Goal: Transaction & Acquisition: Purchase product/service

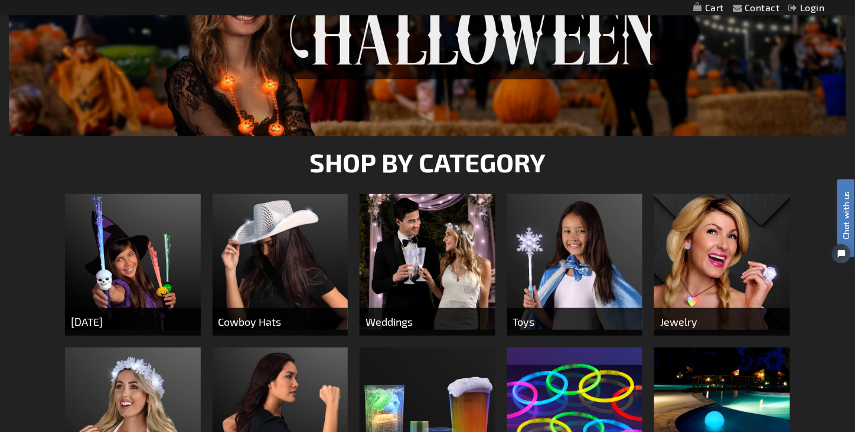
click at [138, 282] on img at bounding box center [133, 262] width 136 height 136
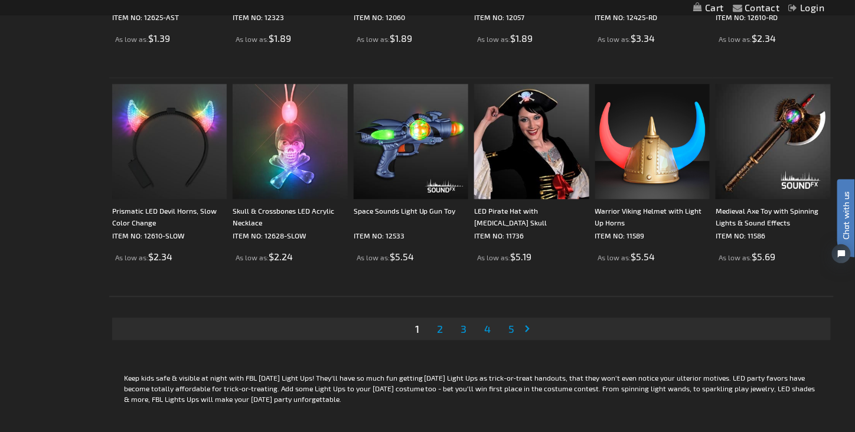
scroll to position [2244, 0]
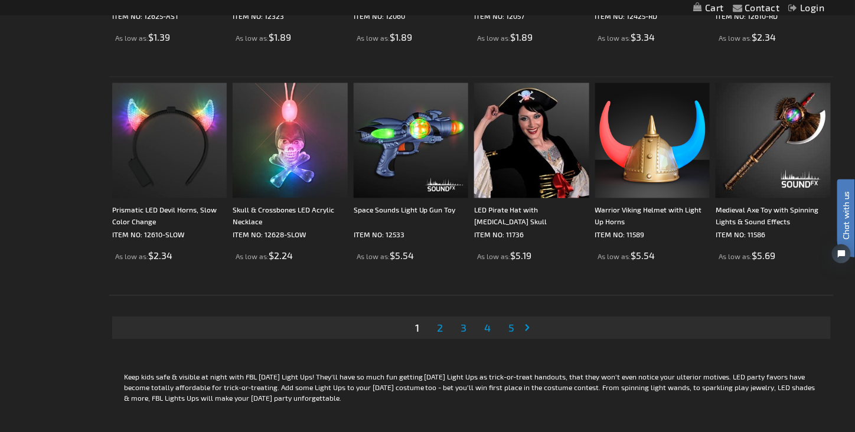
click at [443, 330] on span "2" at bounding box center [440, 328] width 6 height 13
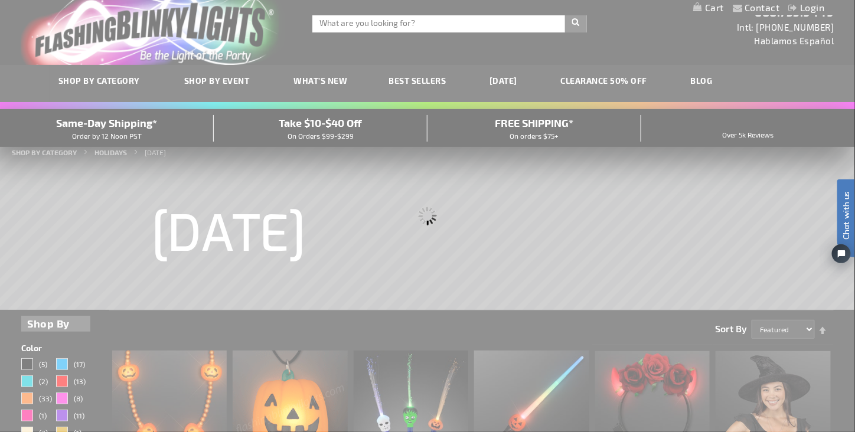
scroll to position [0, 0]
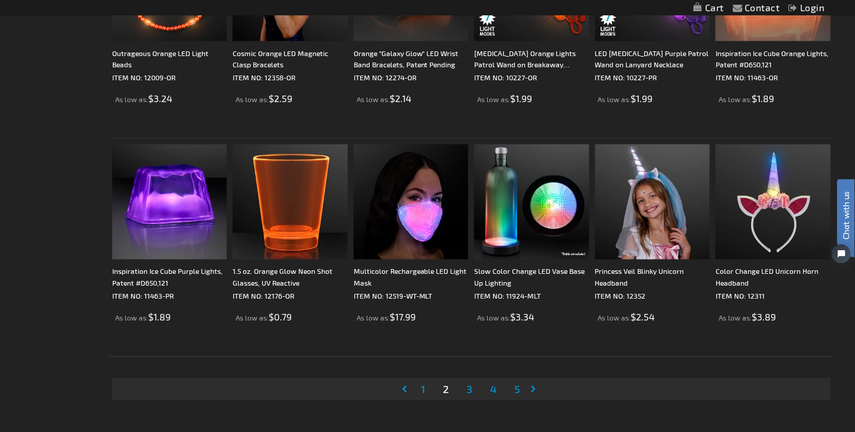
scroll to position [2185, 0]
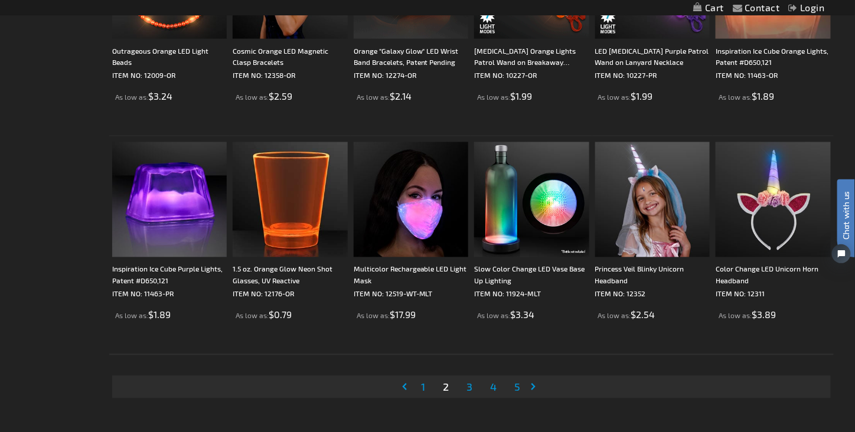
click at [471, 388] on span "3" at bounding box center [470, 387] width 6 height 13
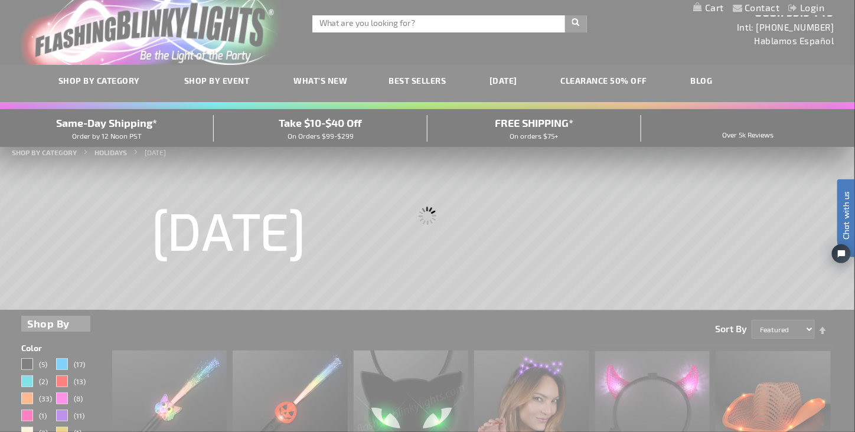
scroll to position [0, 0]
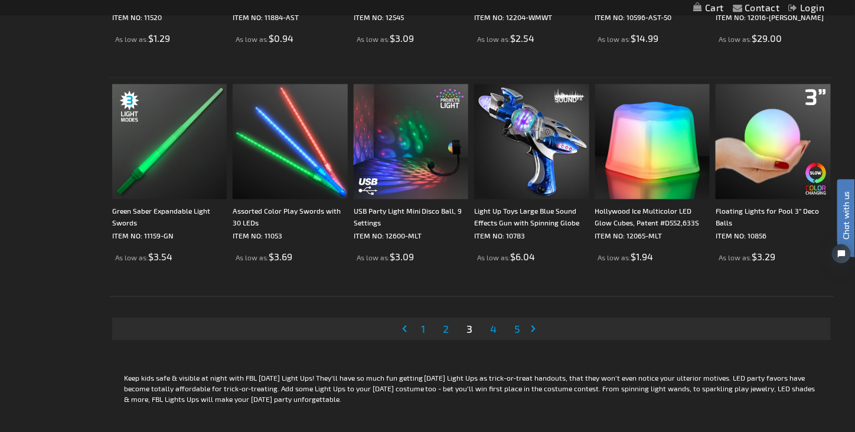
scroll to position [2244, 0]
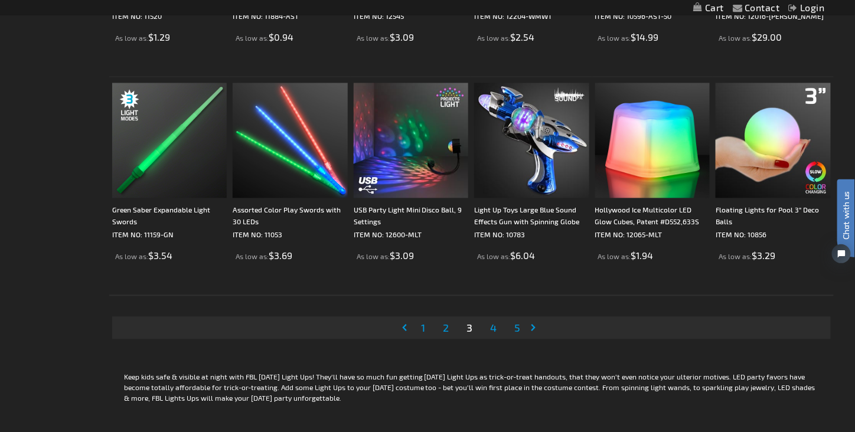
click at [494, 331] on span "4" at bounding box center [493, 328] width 6 height 13
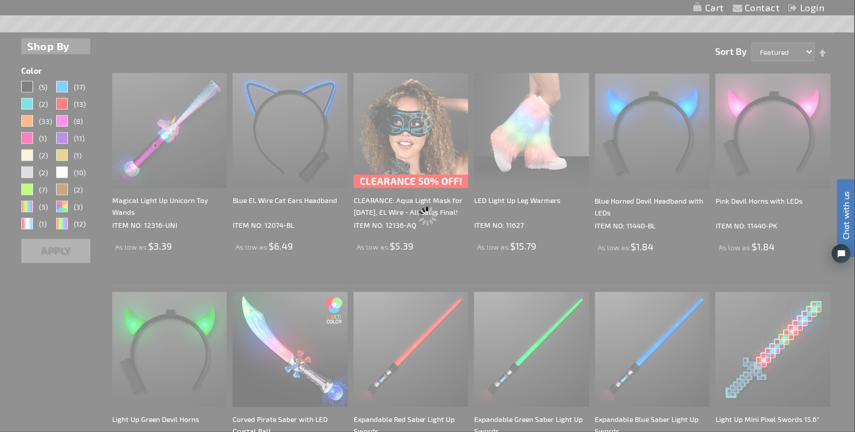
scroll to position [0, 0]
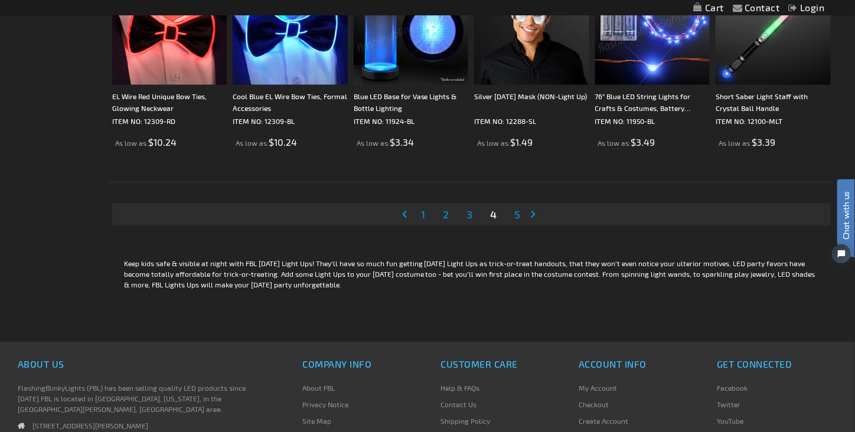
scroll to position [2362, 0]
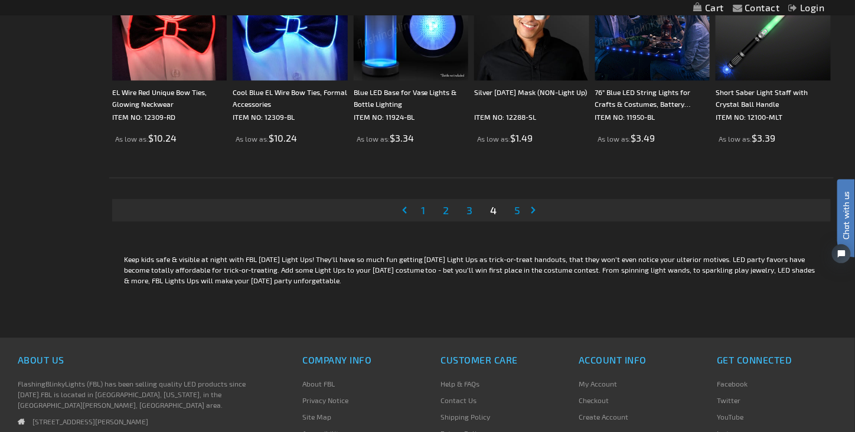
click at [517, 210] on span "5" at bounding box center [517, 210] width 6 height 13
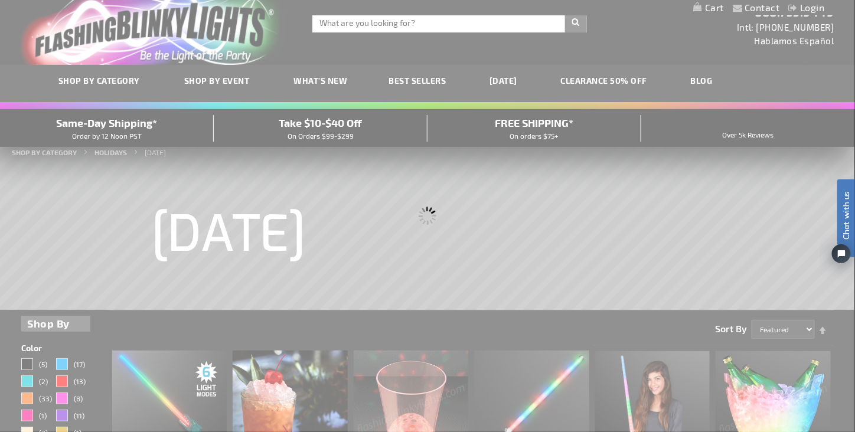
scroll to position [0, 0]
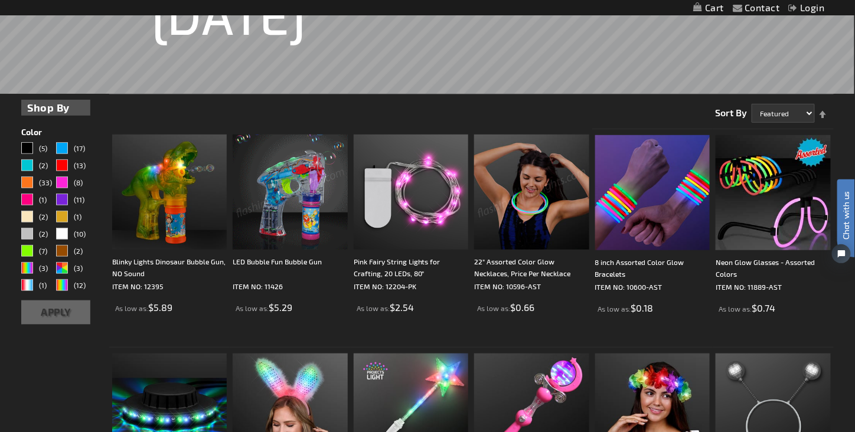
scroll to position [177, 0]
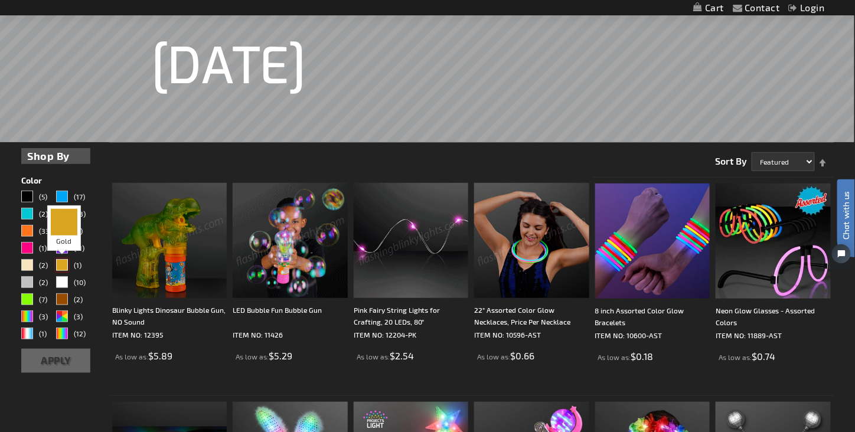
click at [65, 268] on div "Gold" at bounding box center [62, 265] width 12 height 12
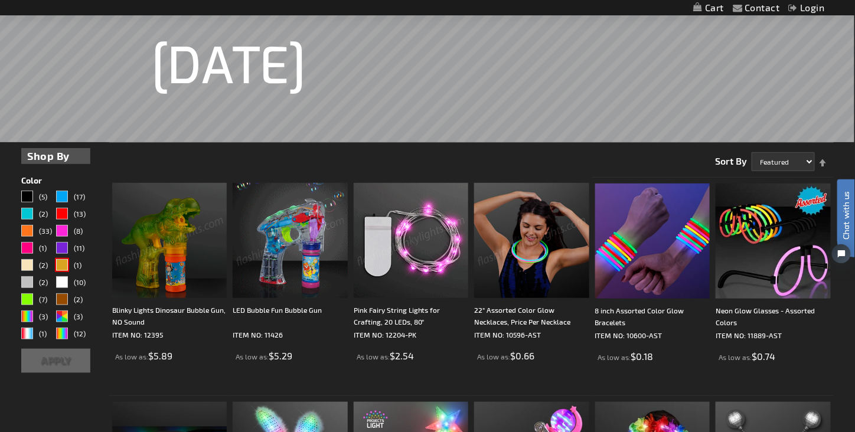
click at [60, 365] on button "Apply" at bounding box center [55, 361] width 69 height 24
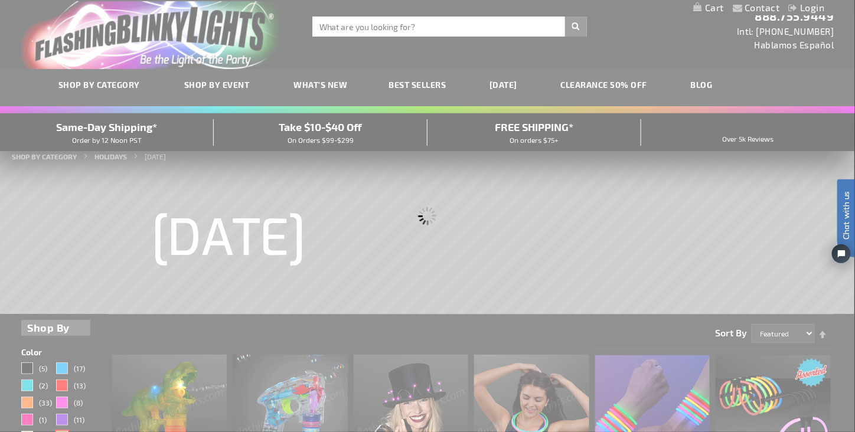
scroll to position [0, 0]
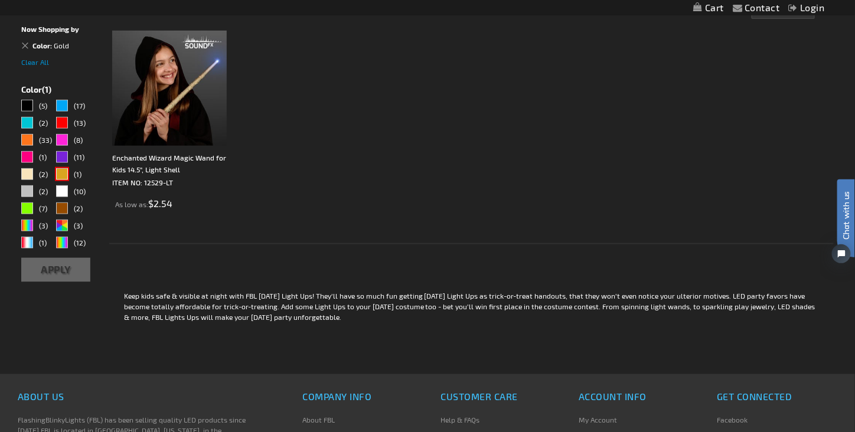
scroll to position [295, 0]
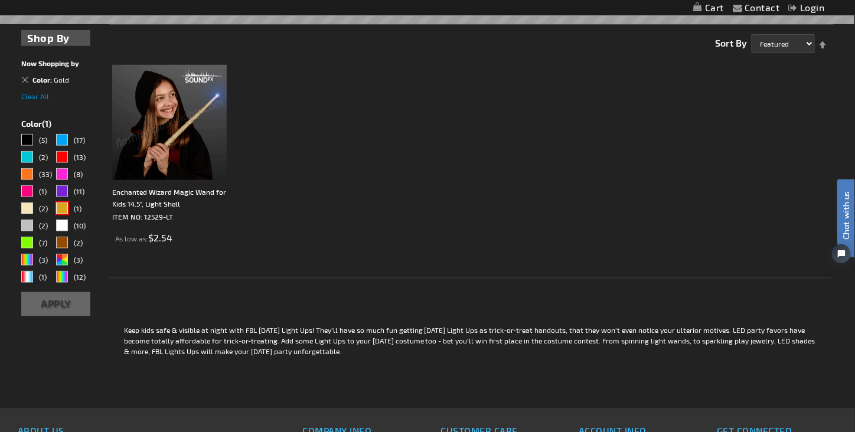
click at [173, 137] on img at bounding box center [169, 122] width 115 height 115
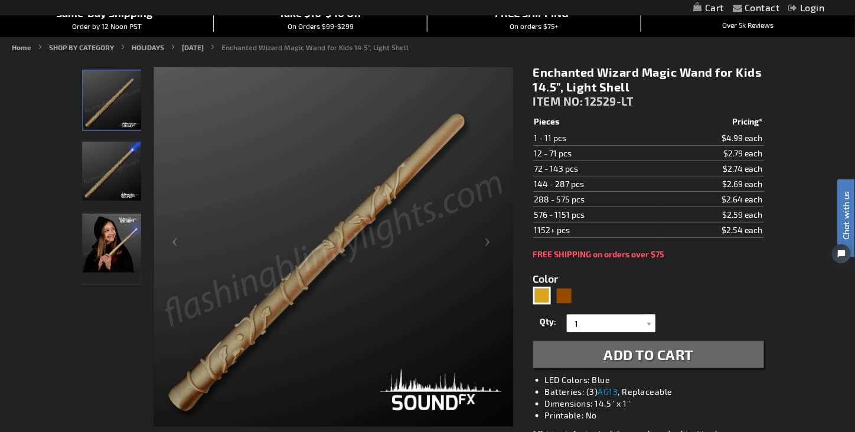
scroll to position [178, 0]
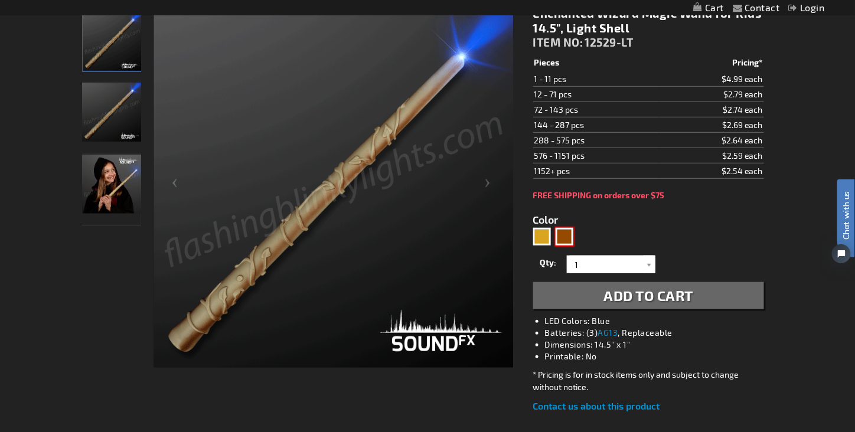
click at [569, 228] on div "Brown" at bounding box center [565, 237] width 18 height 18
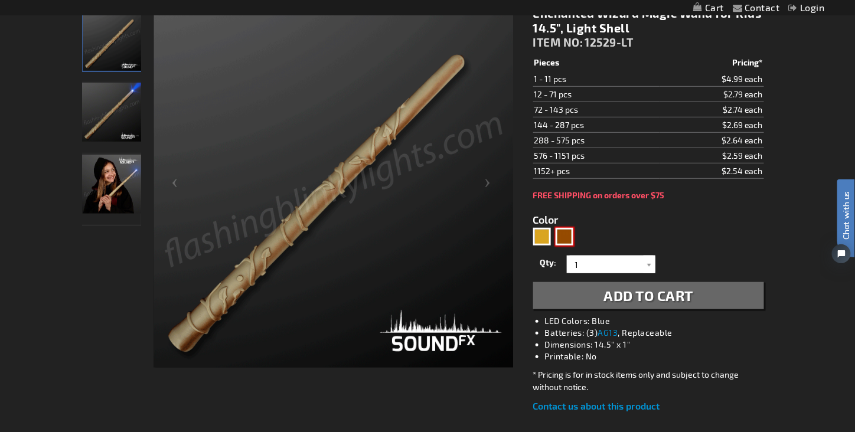
type input "5696"
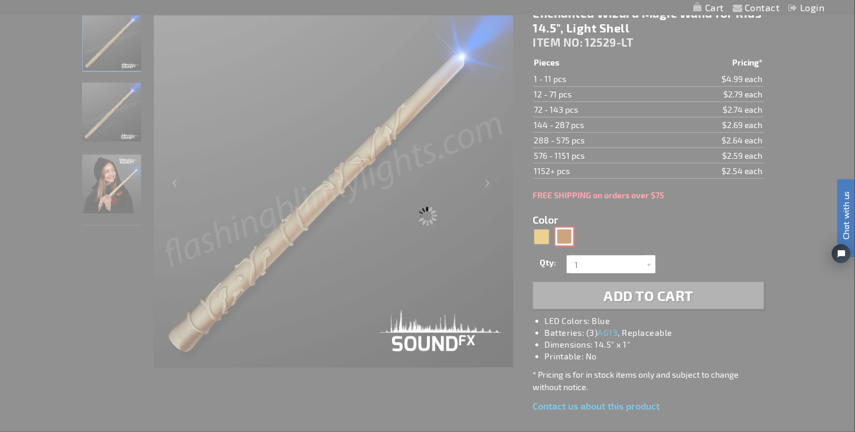
type input "12529-[GEOGRAPHIC_DATA]"
type input "Customize - Enchanted Magic Wizard Wand 14.5&quot;, Dark Shell - ITEM NO: 12529…"
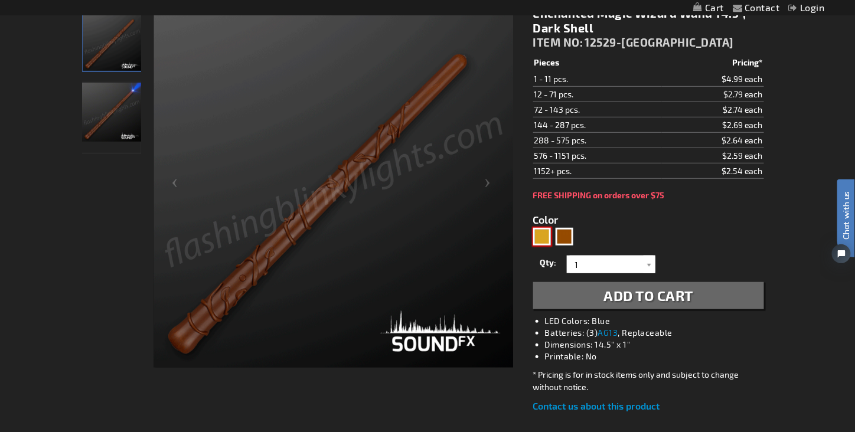
click at [542, 232] on div "Gold" at bounding box center [542, 237] width 18 height 18
type input "5633"
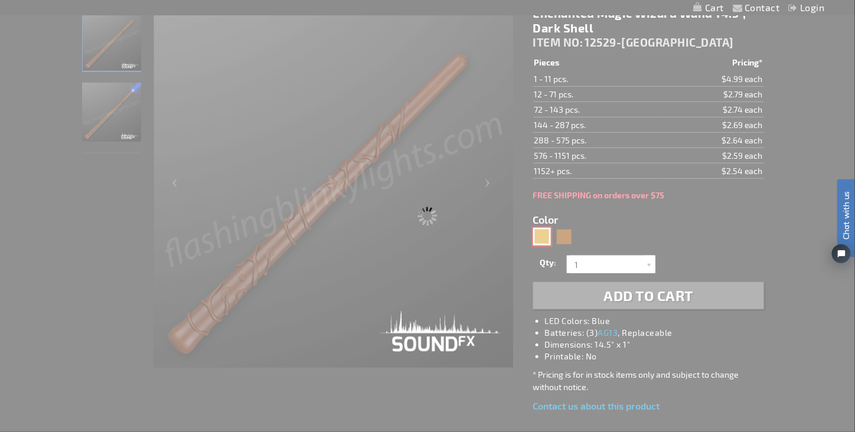
type input "12529-LT"
type input "Customize - Enchanted Wizard Magic Wand for Kids 14.5&quot;, Light Shell - ITEM…"
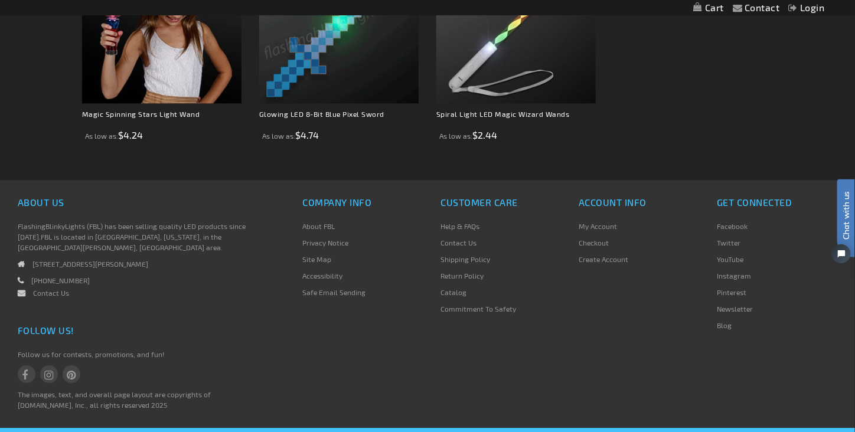
scroll to position [1048, 0]
